Goal: Feedback & Contribution: Submit feedback/report problem

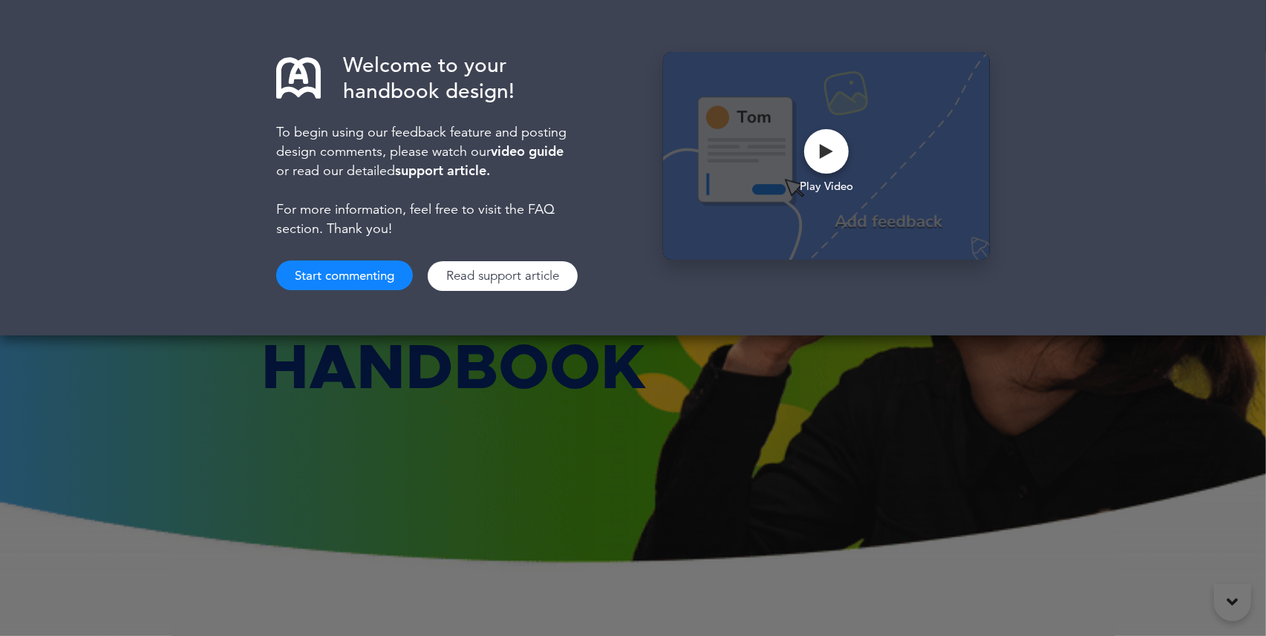
click at [371, 284] on button "Start commenting" at bounding box center [344, 276] width 137 height 30
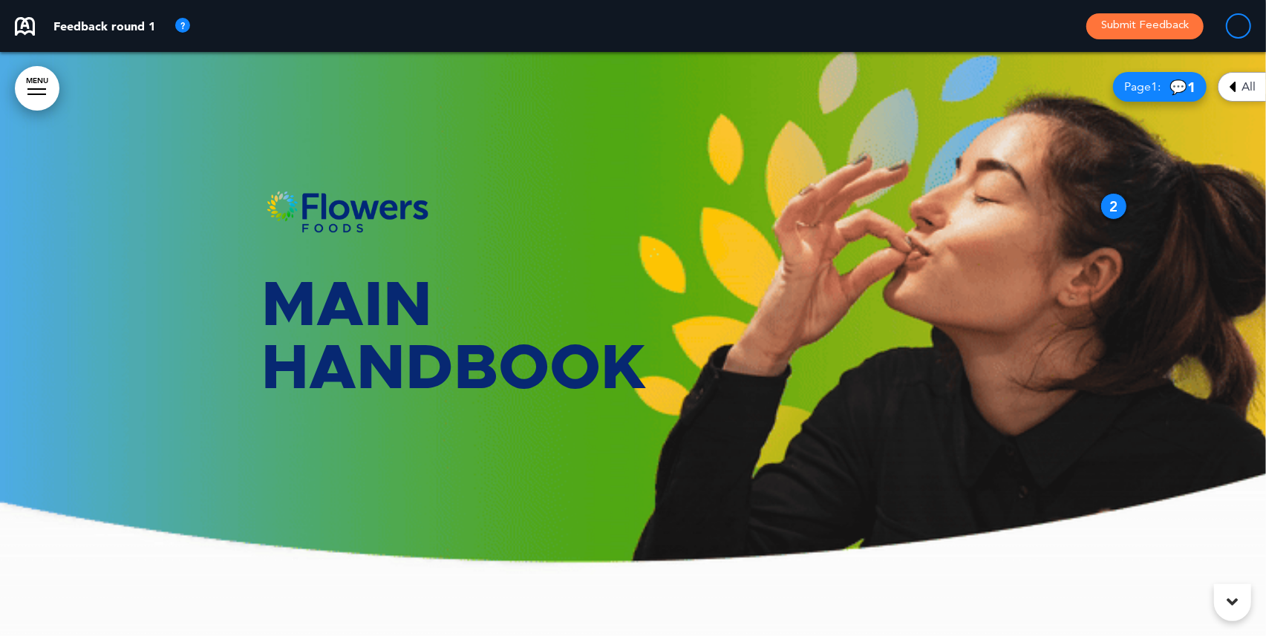
click at [1239, 90] on div "All" at bounding box center [1242, 87] width 48 height 30
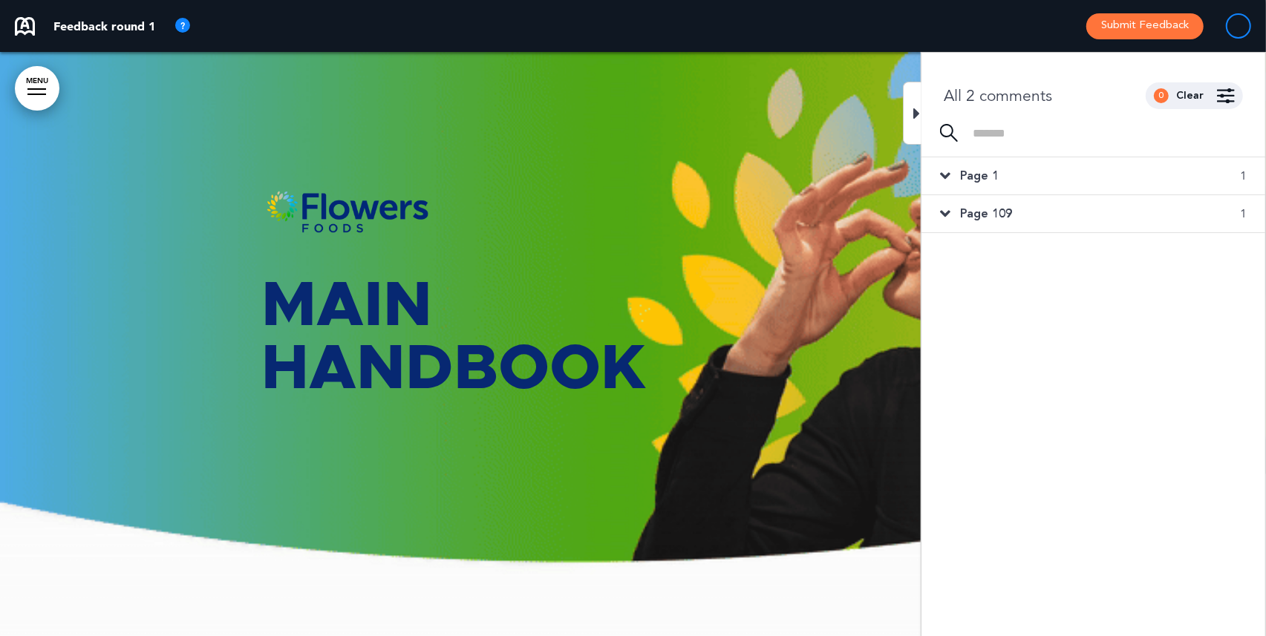
click at [1025, 182] on div "Page 1 1" at bounding box center [1094, 175] width 344 height 37
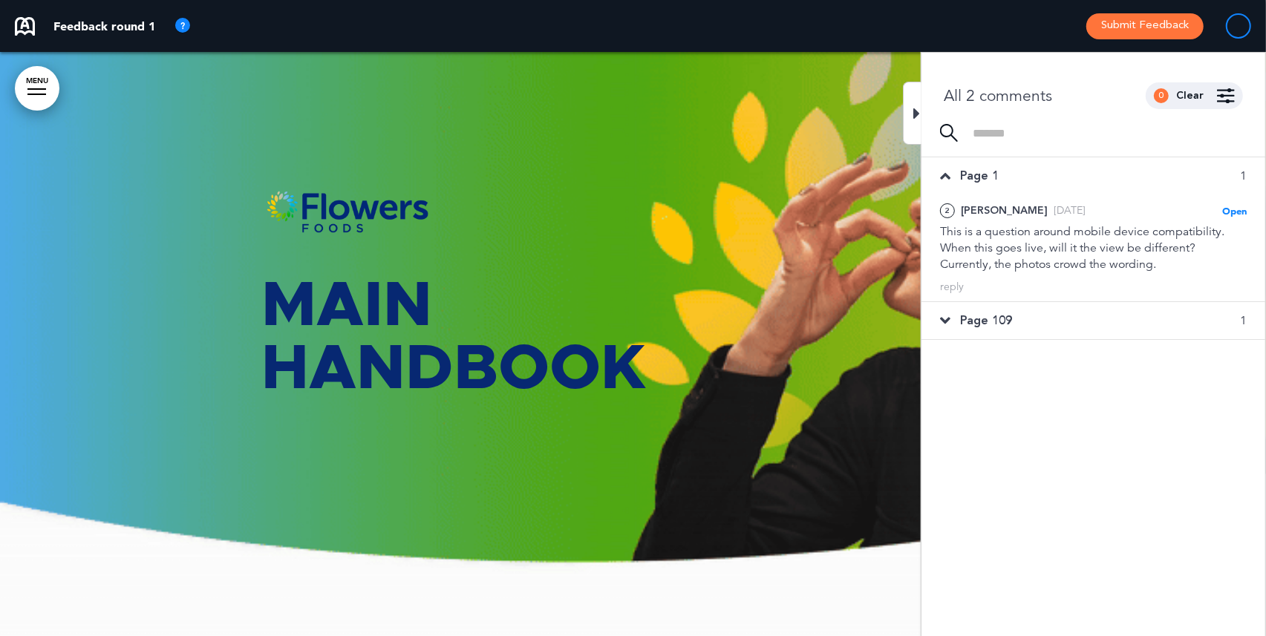
click at [912, 114] on div at bounding box center [912, 113] width 19 height 63
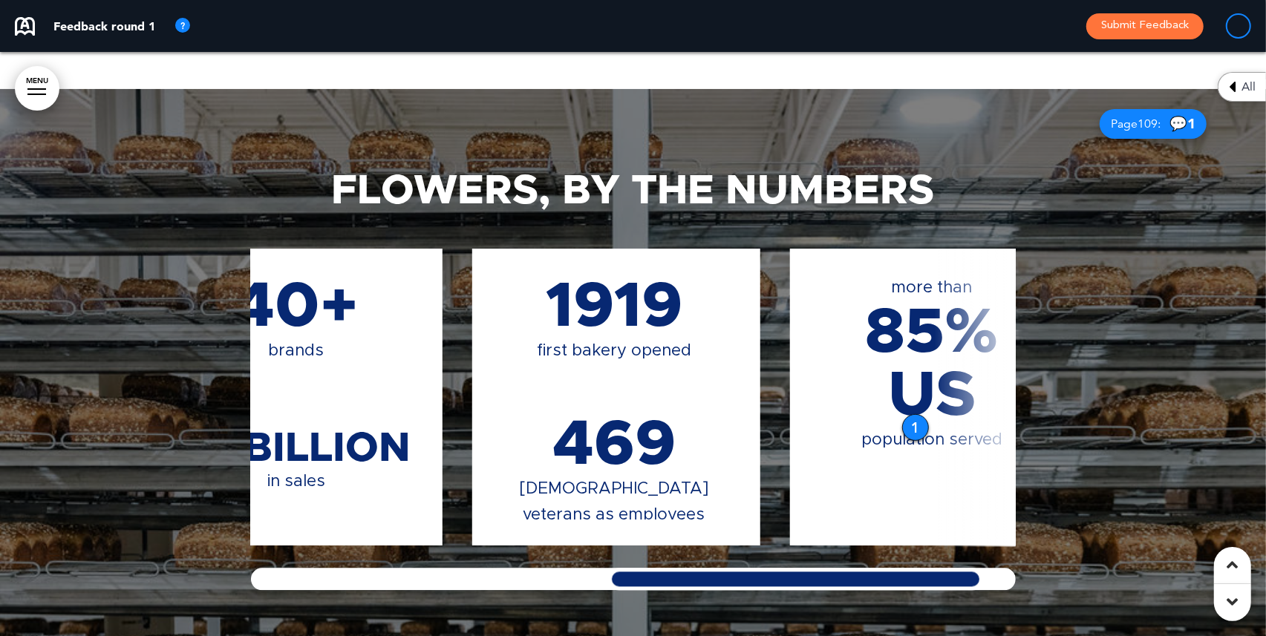
scroll to position [0, 794]
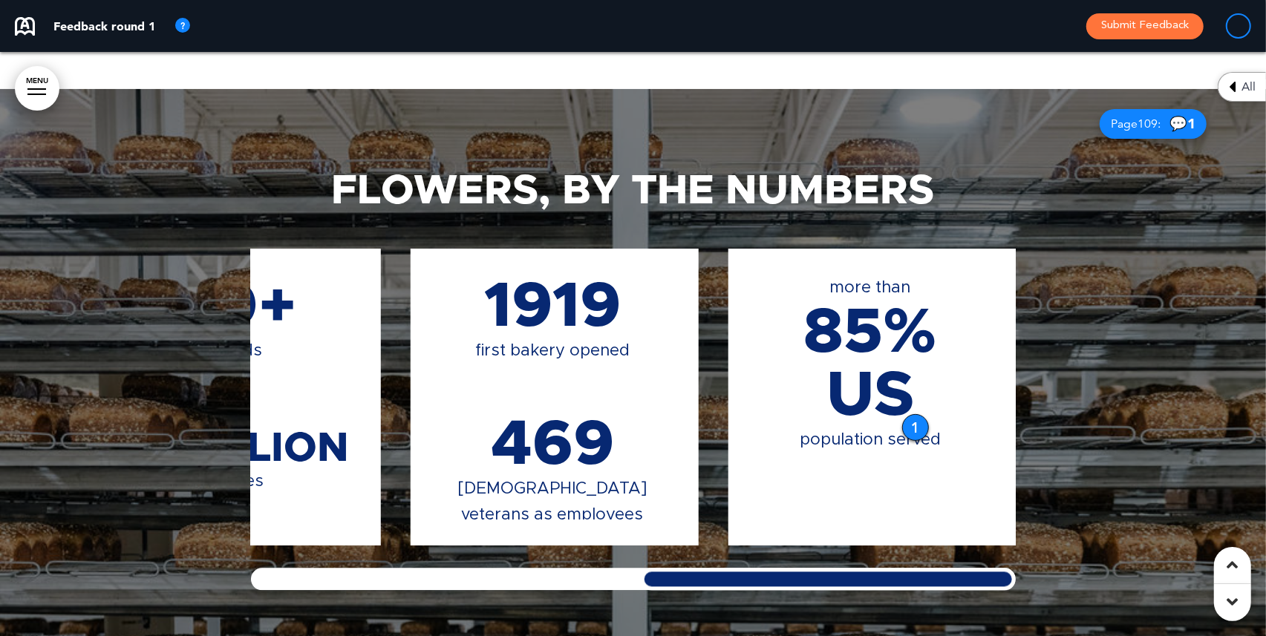
click at [1115, 574] on div "Flowers, By The Numbers 10,200 employees 44 bakeries 479 employees with >30 yea…" at bounding box center [633, 381] width 1266 height 584
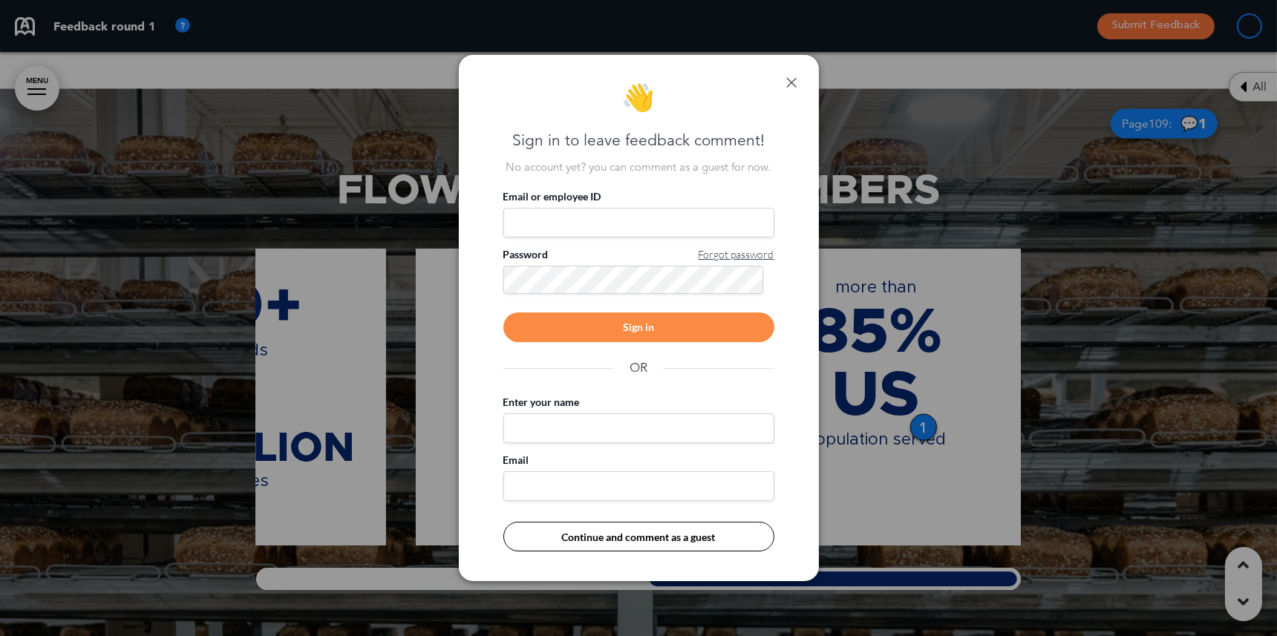
click at [795, 82] on link at bounding box center [791, 82] width 10 height 10
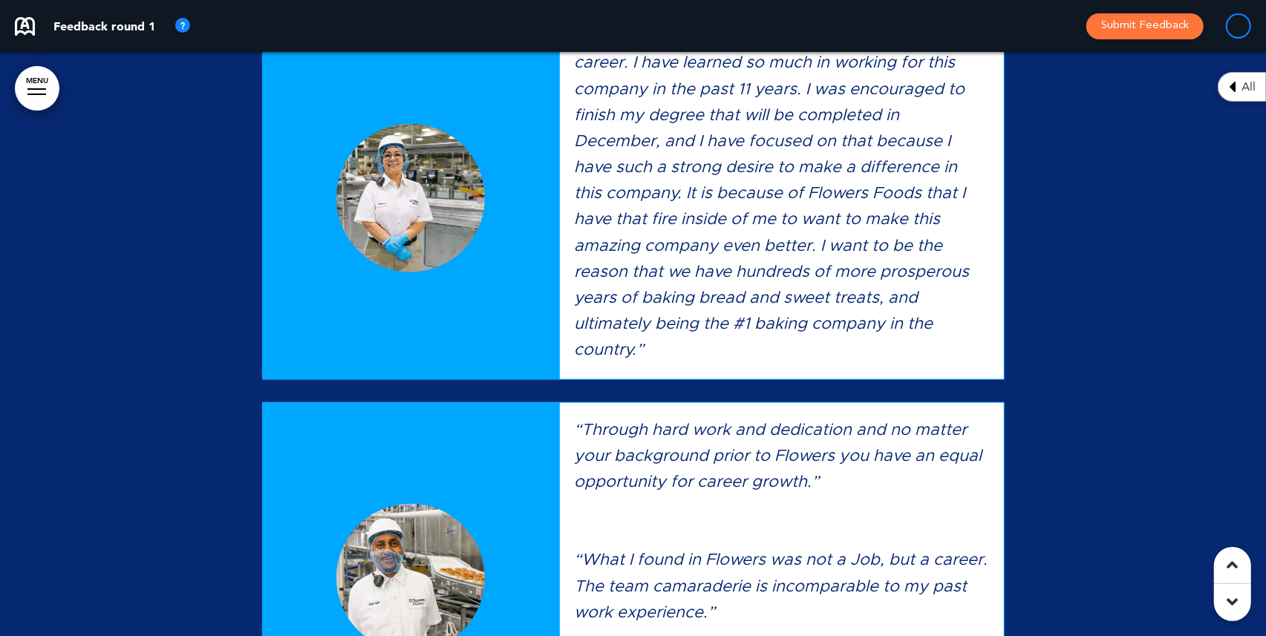
scroll to position [14395, 0]
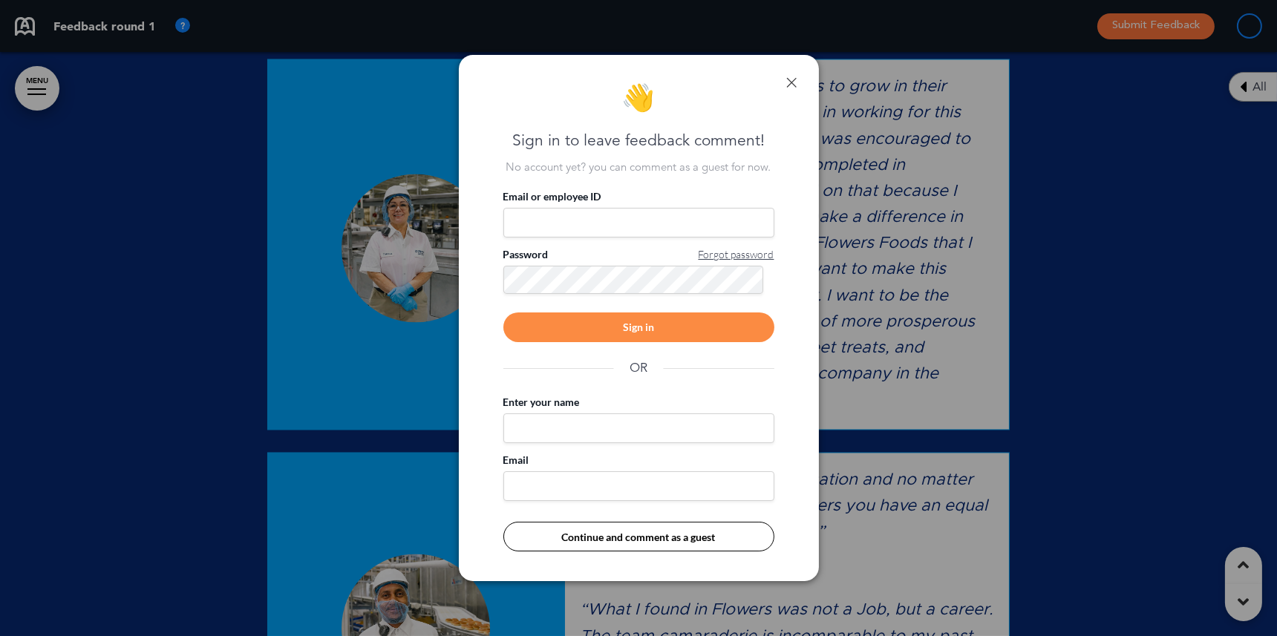
click at [788, 85] on link at bounding box center [791, 82] width 10 height 10
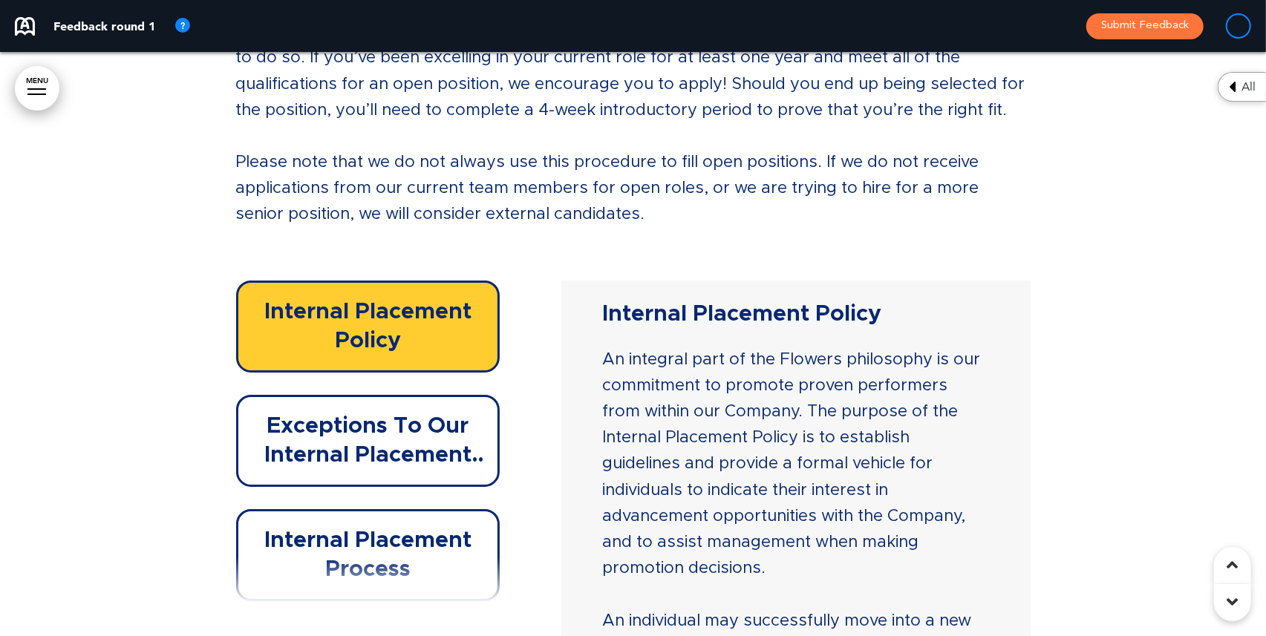
scroll to position [22166, 0]
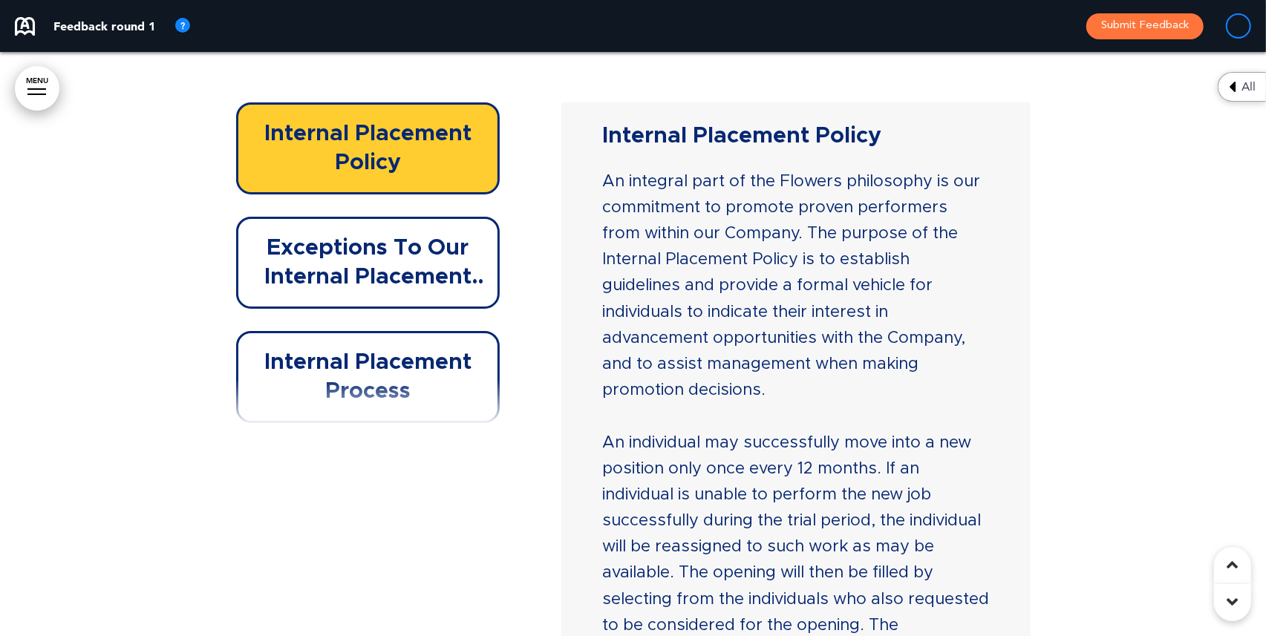
click at [404, 250] on h6 "Exceptions To Our Internal Placement Policy" at bounding box center [368, 263] width 230 height 58
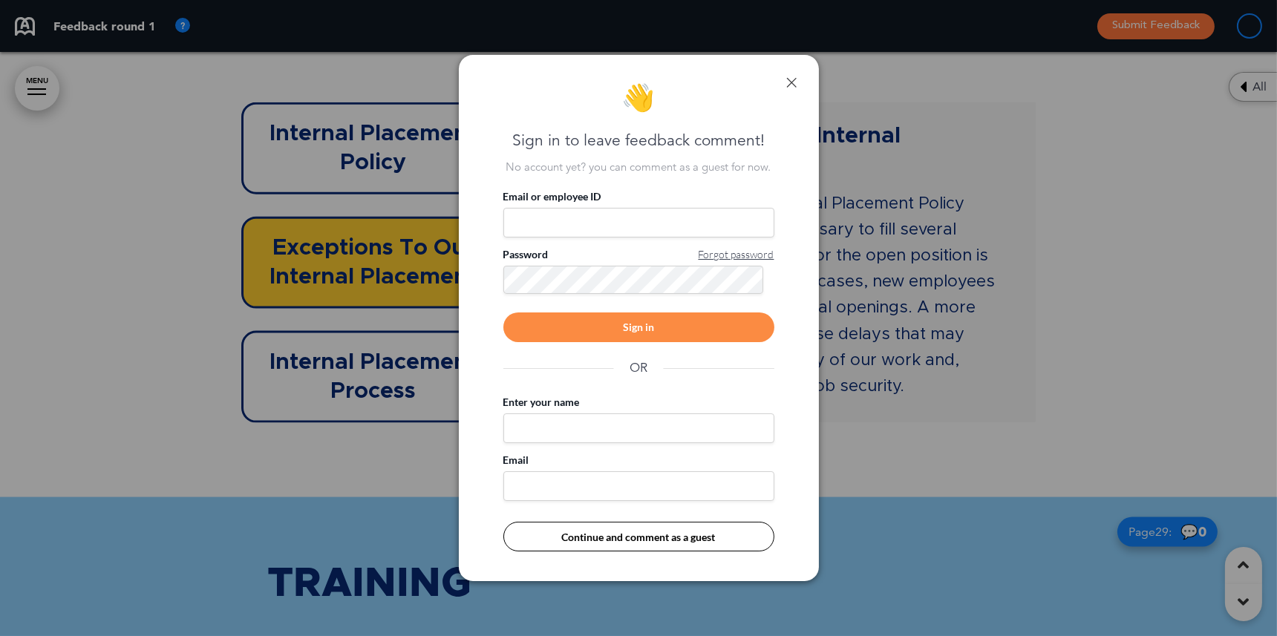
click at [790, 84] on link at bounding box center [791, 82] width 10 height 10
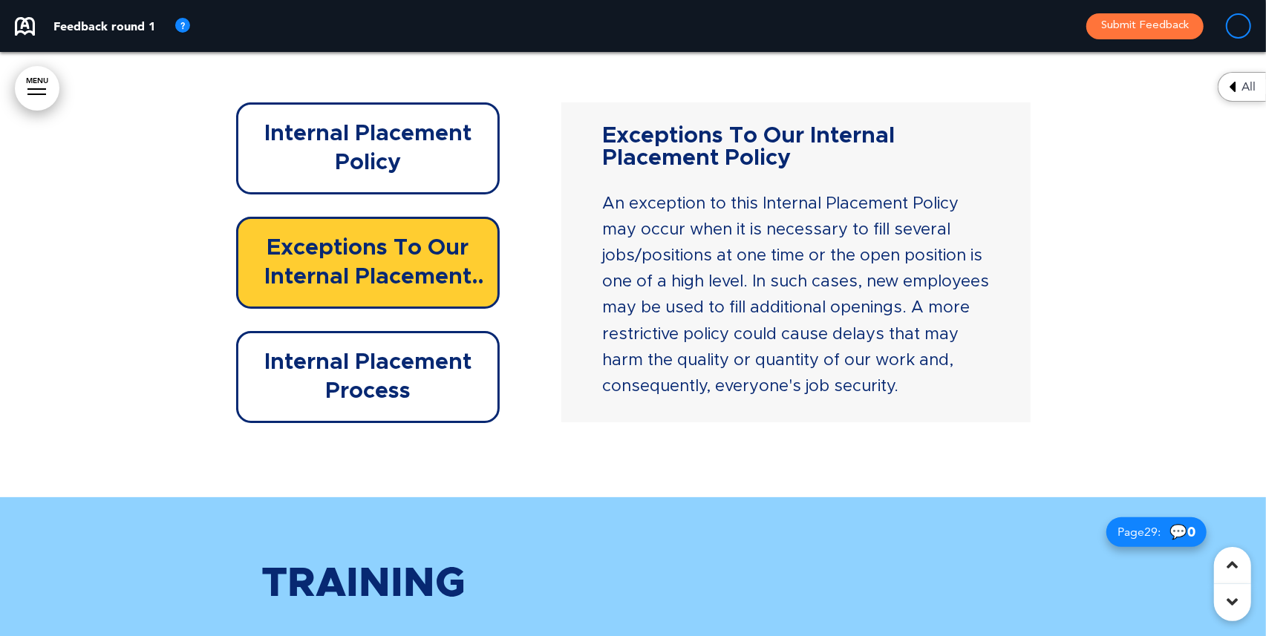
click at [448, 368] on h6 "Internal Placement Process" at bounding box center [368, 377] width 230 height 58
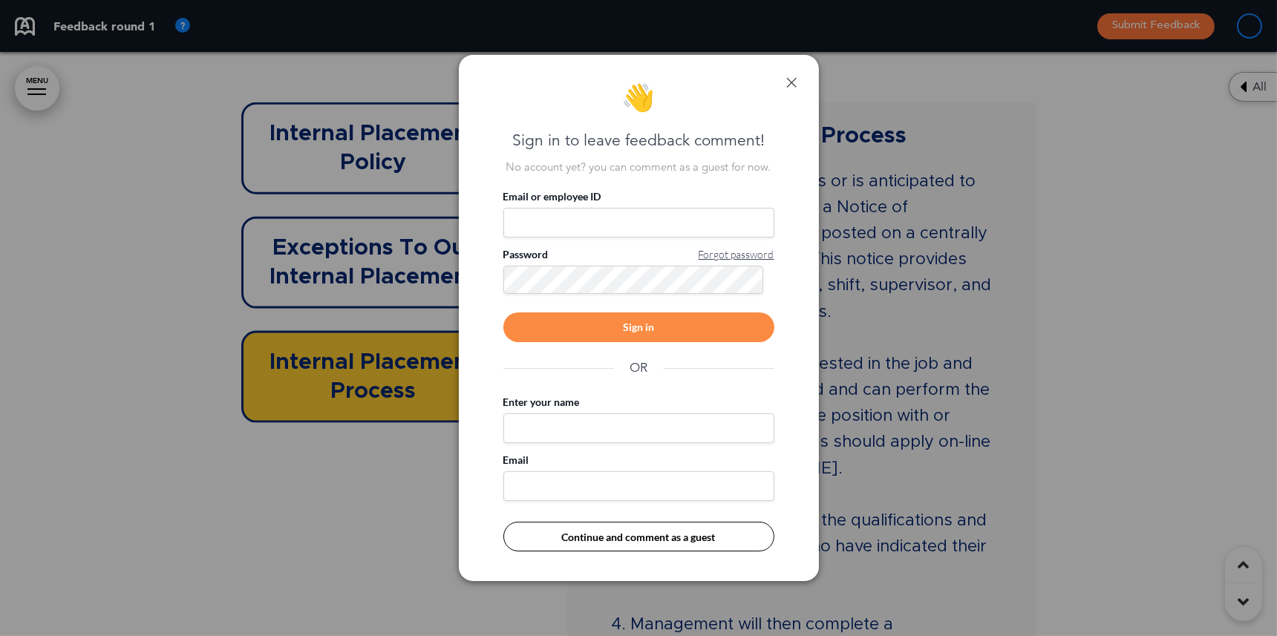
click at [796, 82] on link at bounding box center [791, 82] width 10 height 10
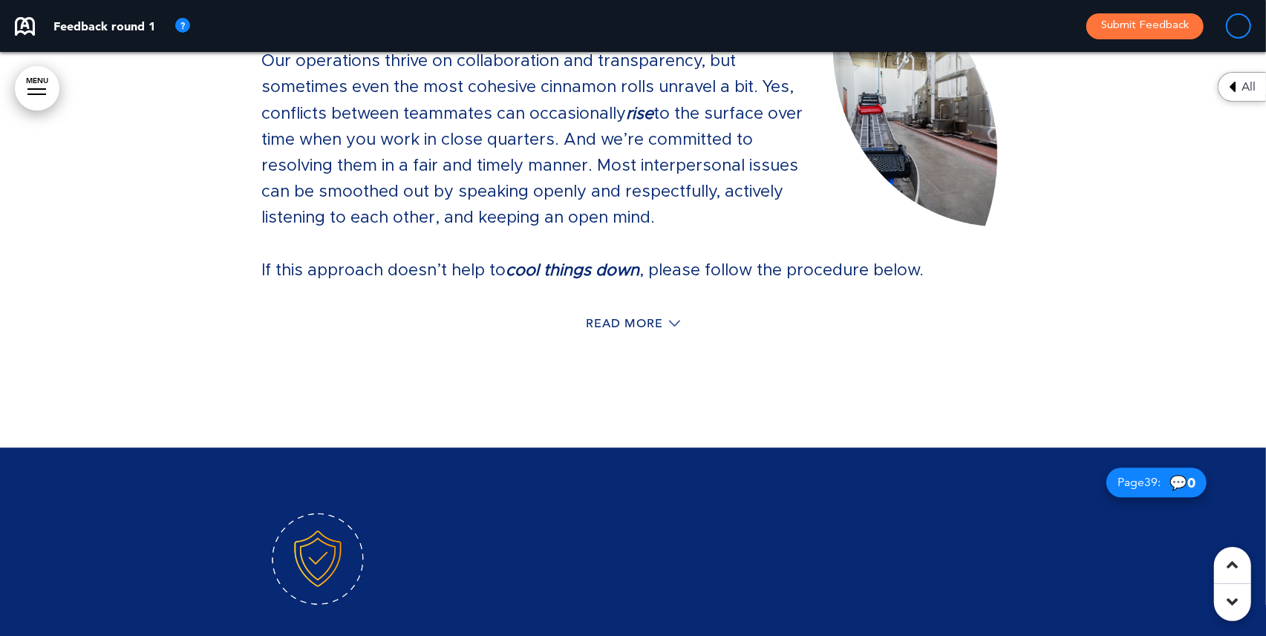
scroll to position [29453, 0]
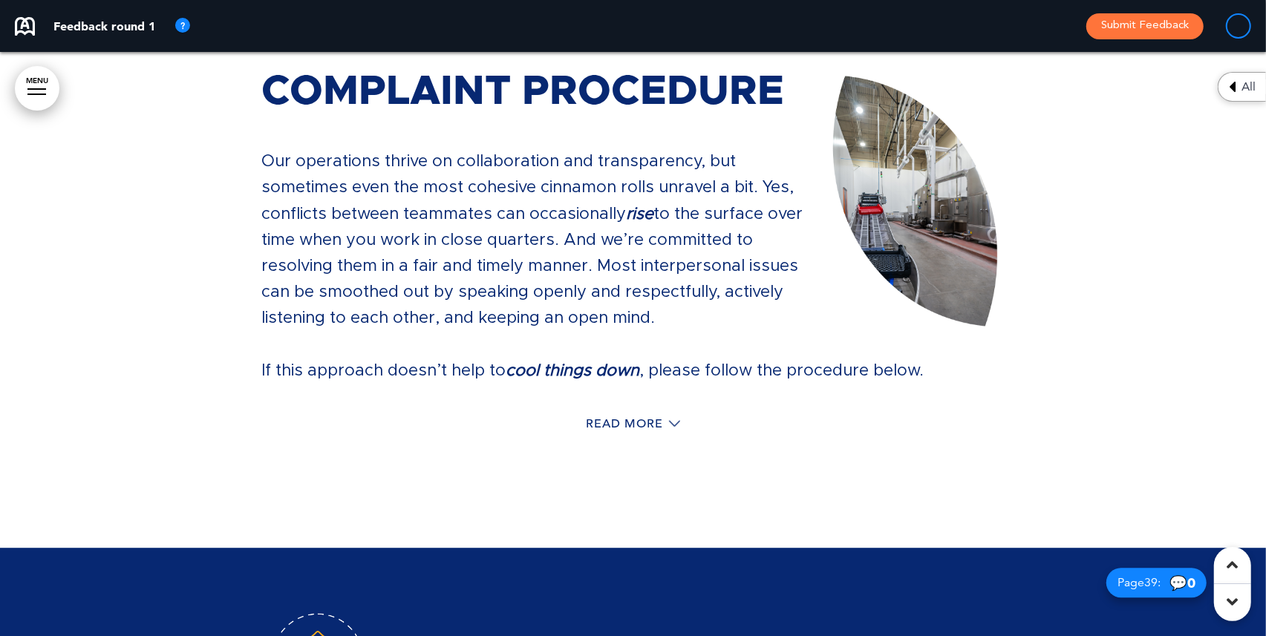
click at [645, 411] on div "Read More" at bounding box center [633, 426] width 743 height 30
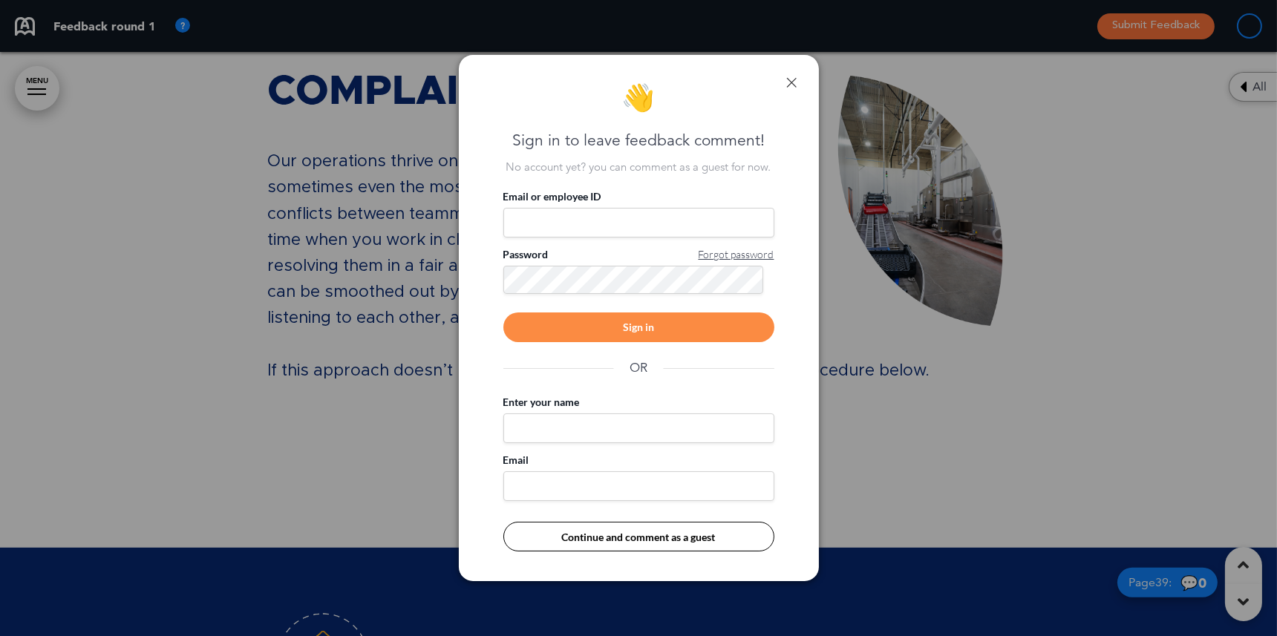
click at [791, 80] on link at bounding box center [791, 82] width 10 height 10
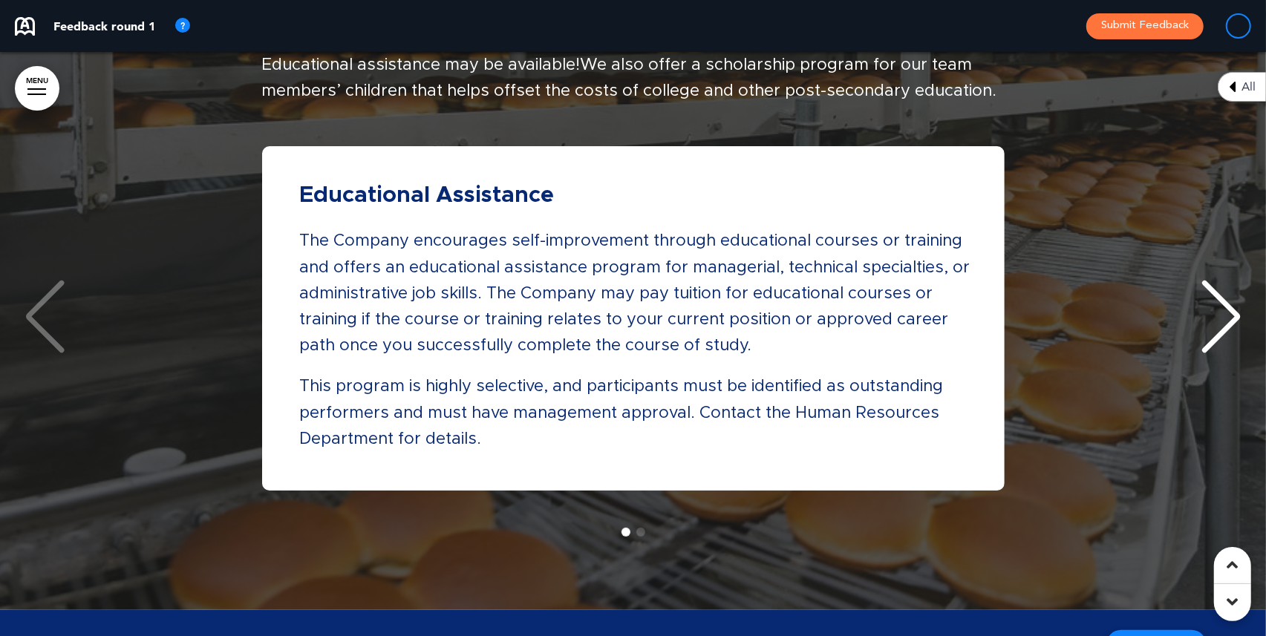
scroll to position [61828, 0]
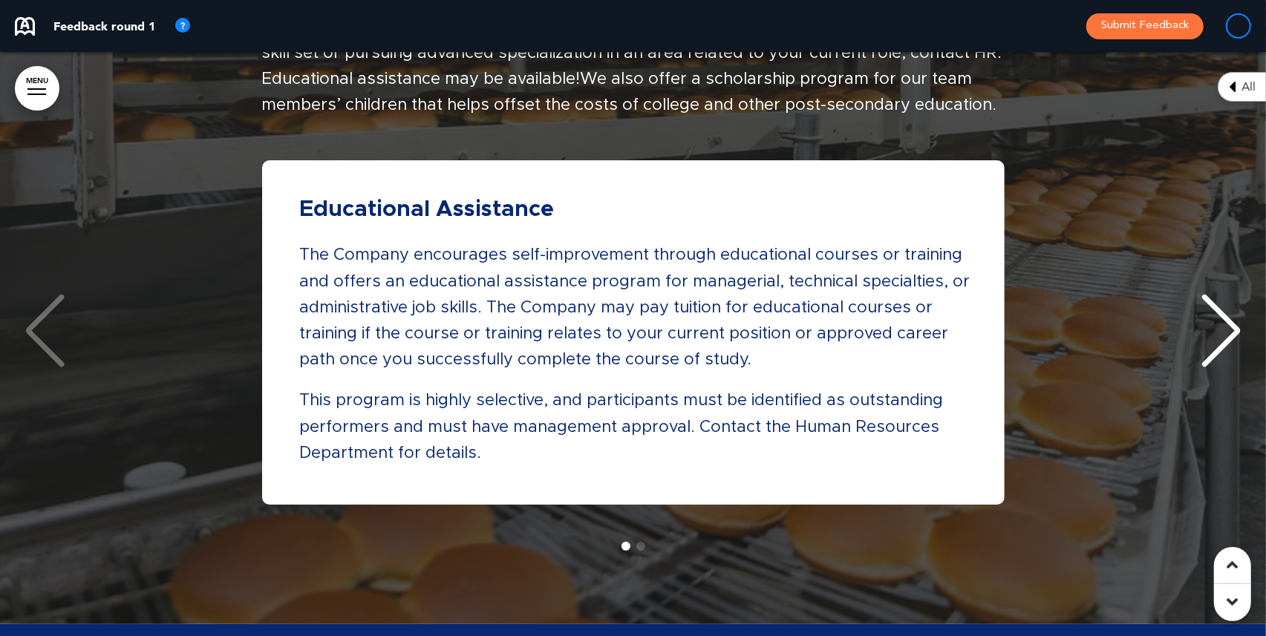
click at [1216, 294] on div "Next slide" at bounding box center [1221, 331] width 45 height 74
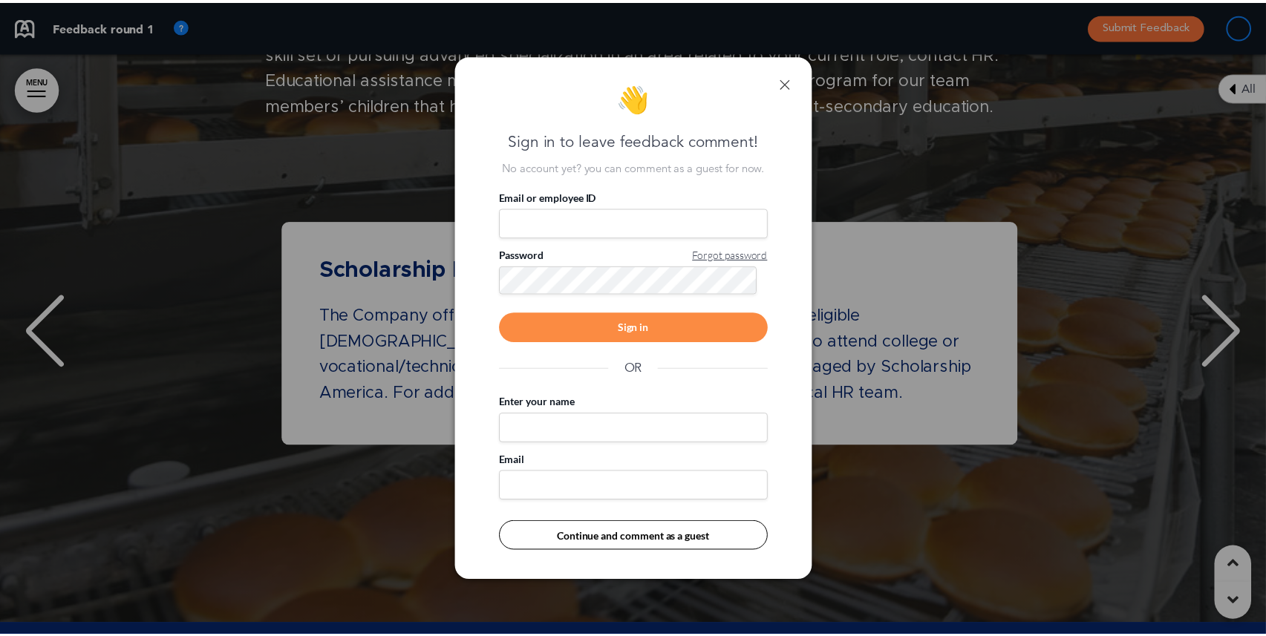
scroll to position [0, 1243]
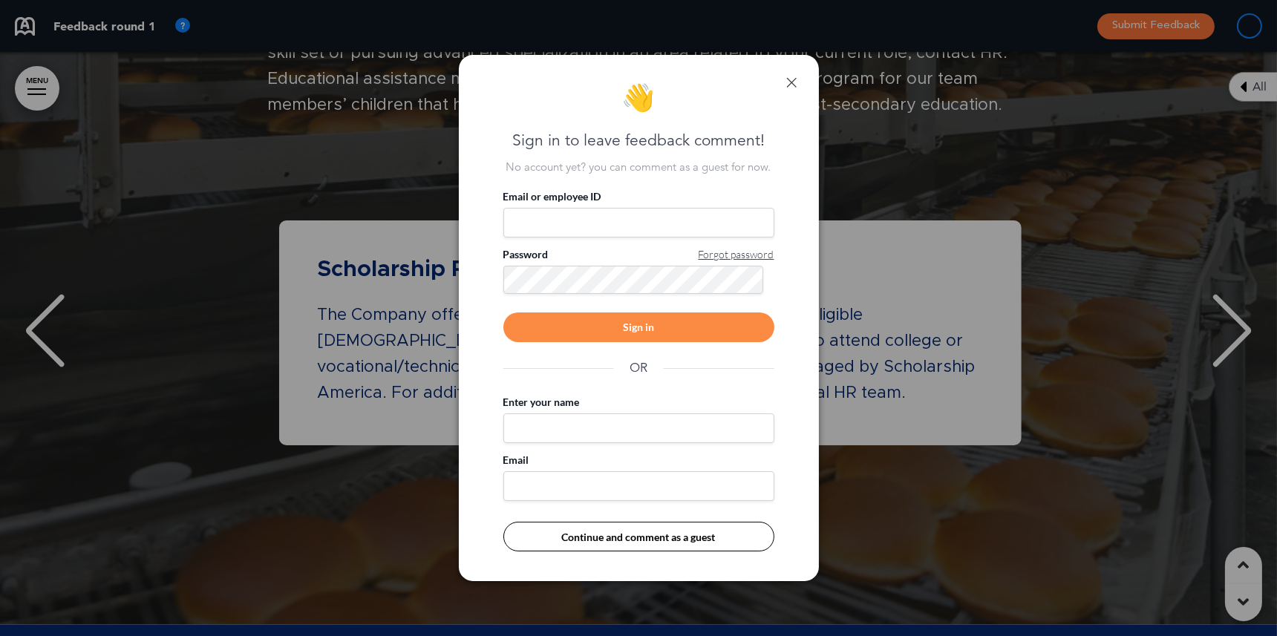
click at [780, 79] on div "👋 Sign in to leave feedback comment! No account yet? you can comment as a guest…" at bounding box center [639, 318] width 360 height 527
click at [789, 80] on link at bounding box center [791, 82] width 10 height 10
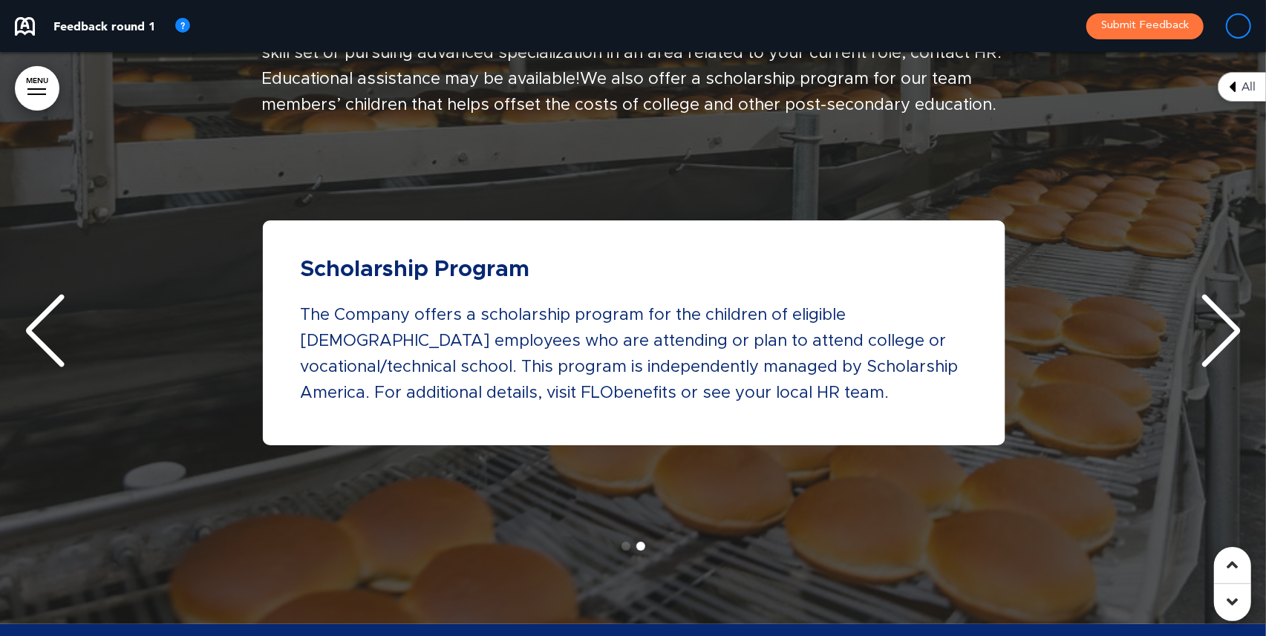
click at [1218, 294] on div "Next slide" at bounding box center [1221, 331] width 45 height 74
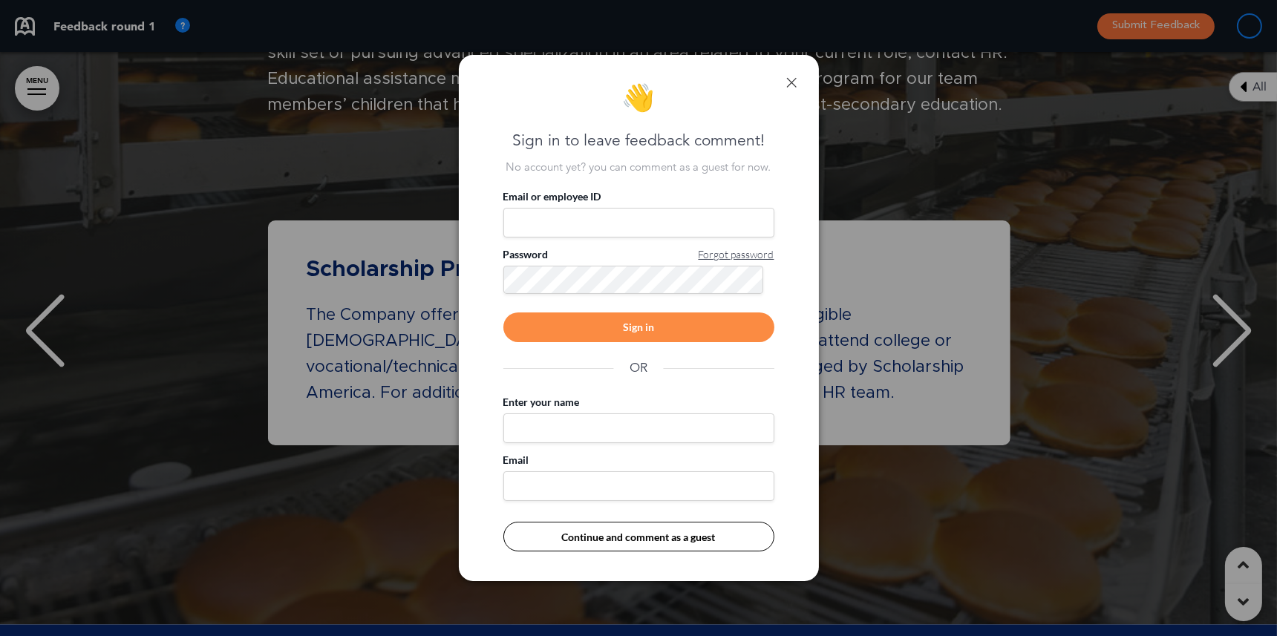
click at [787, 77] on link at bounding box center [791, 82] width 10 height 10
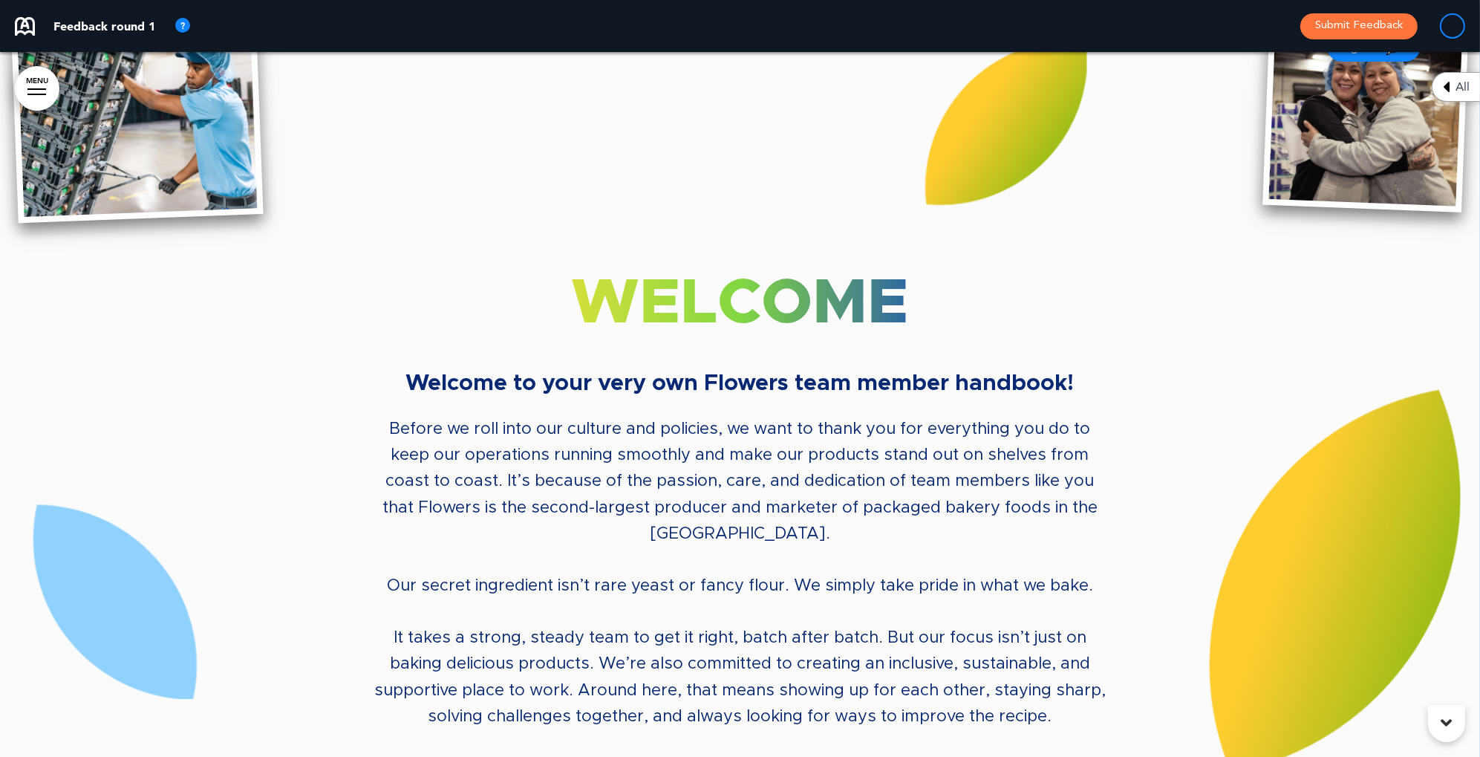
scroll to position [0, 0]
